Goal: Task Accomplishment & Management: Manage account settings

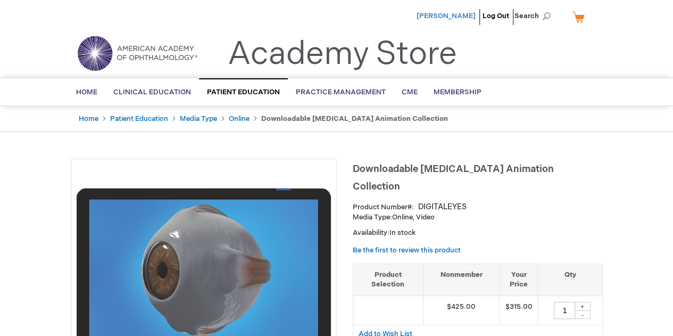
click at [457, 12] on span "[PERSON_NAME]" at bounding box center [445, 16] width 59 height 9
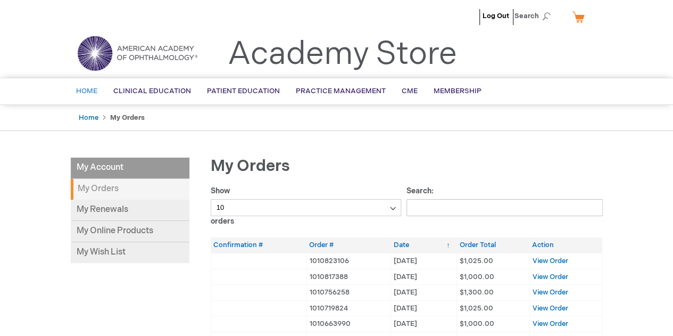
click at [83, 90] on span "Home" at bounding box center [86, 91] width 21 height 9
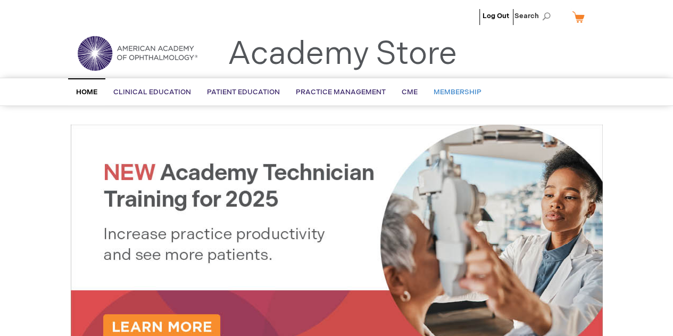
click at [452, 89] on span "Membership" at bounding box center [457, 92] width 48 height 9
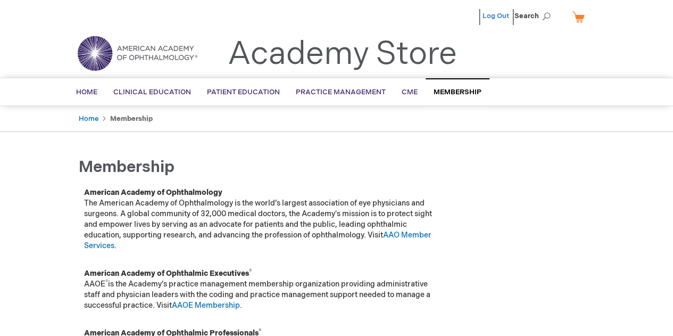
click at [501, 19] on link "Log Out" at bounding box center [495, 16] width 27 height 9
